Goal: Find contact information: Find contact information

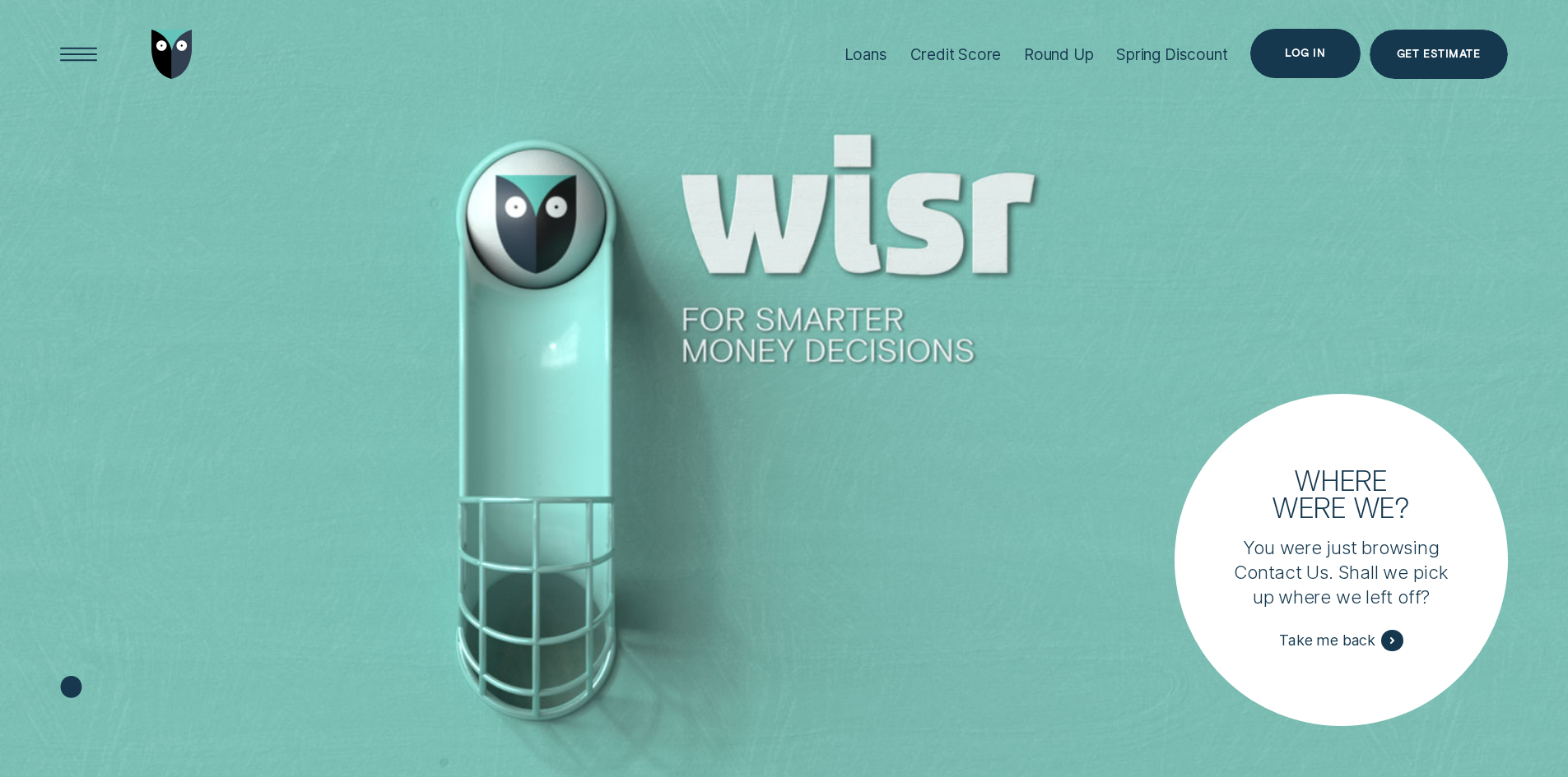
click at [1313, 58] on div "Log in" at bounding box center [1304, 53] width 41 height 10
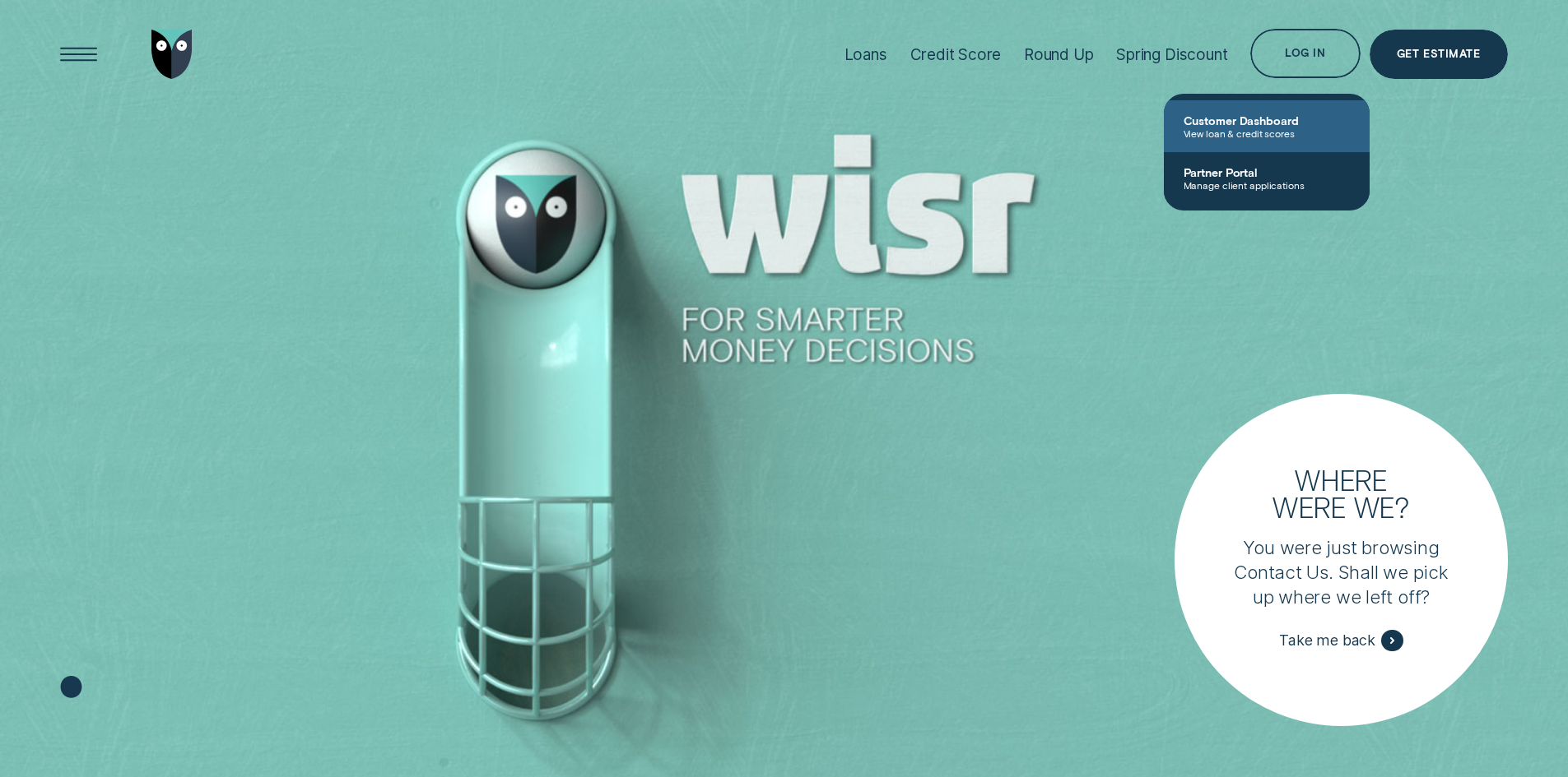
click at [1275, 121] on span "Customer Dashboard" at bounding box center [1266, 120] width 167 height 14
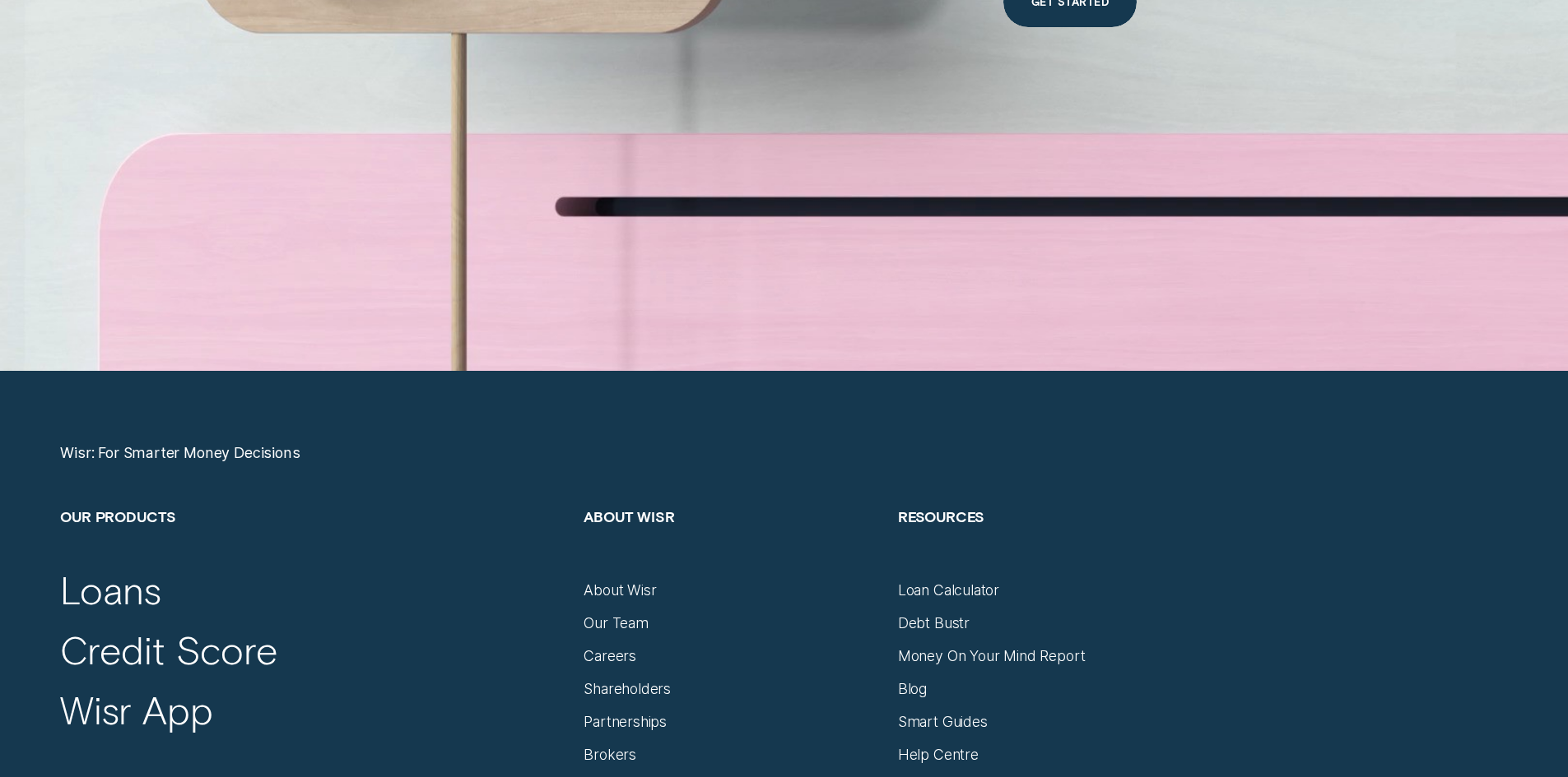
scroll to position [6993, 0]
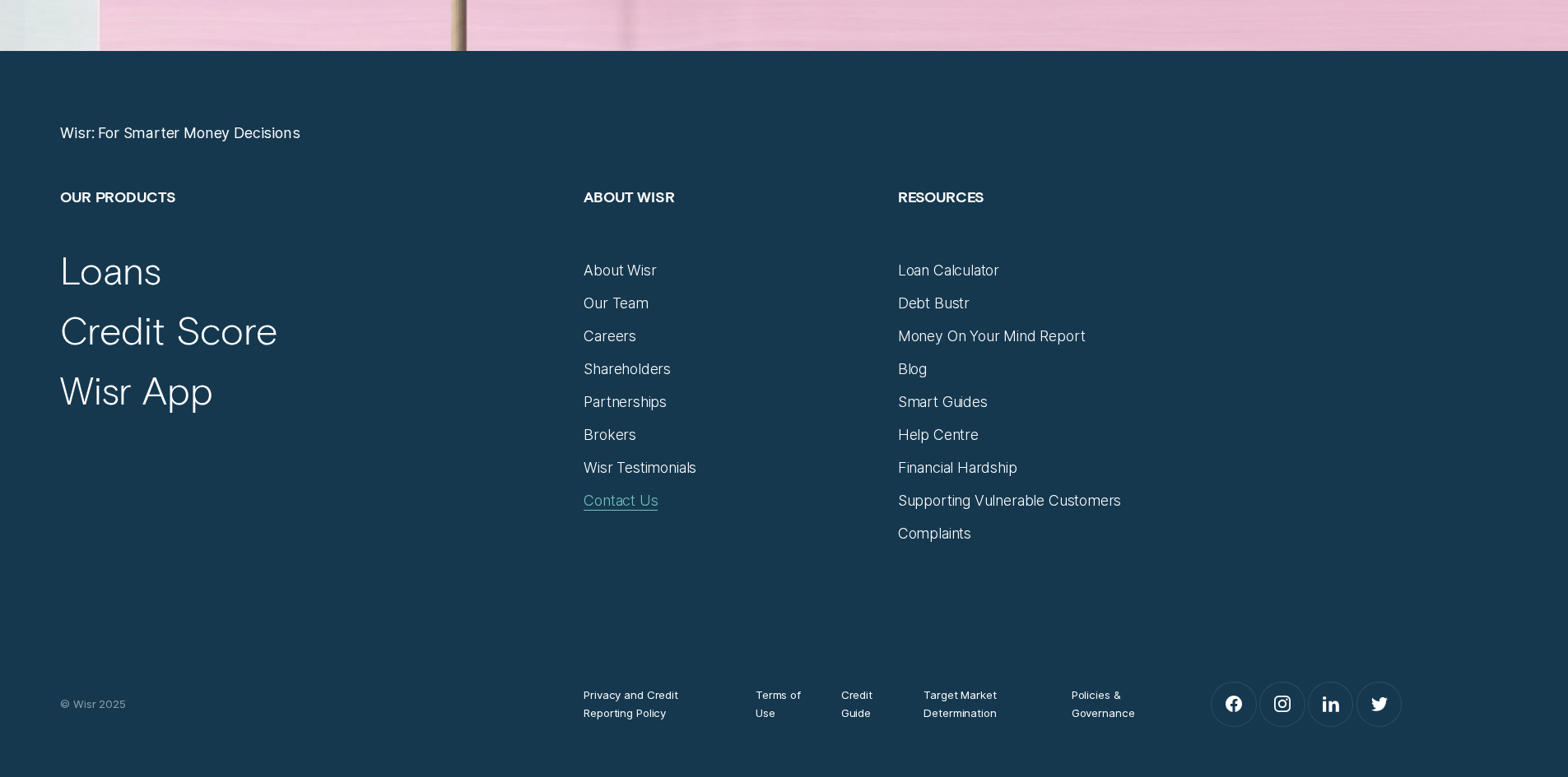
click at [608, 496] on div "Contact Us" at bounding box center [620, 501] width 74 height 18
